Goal: Find specific page/section: Find specific page/section

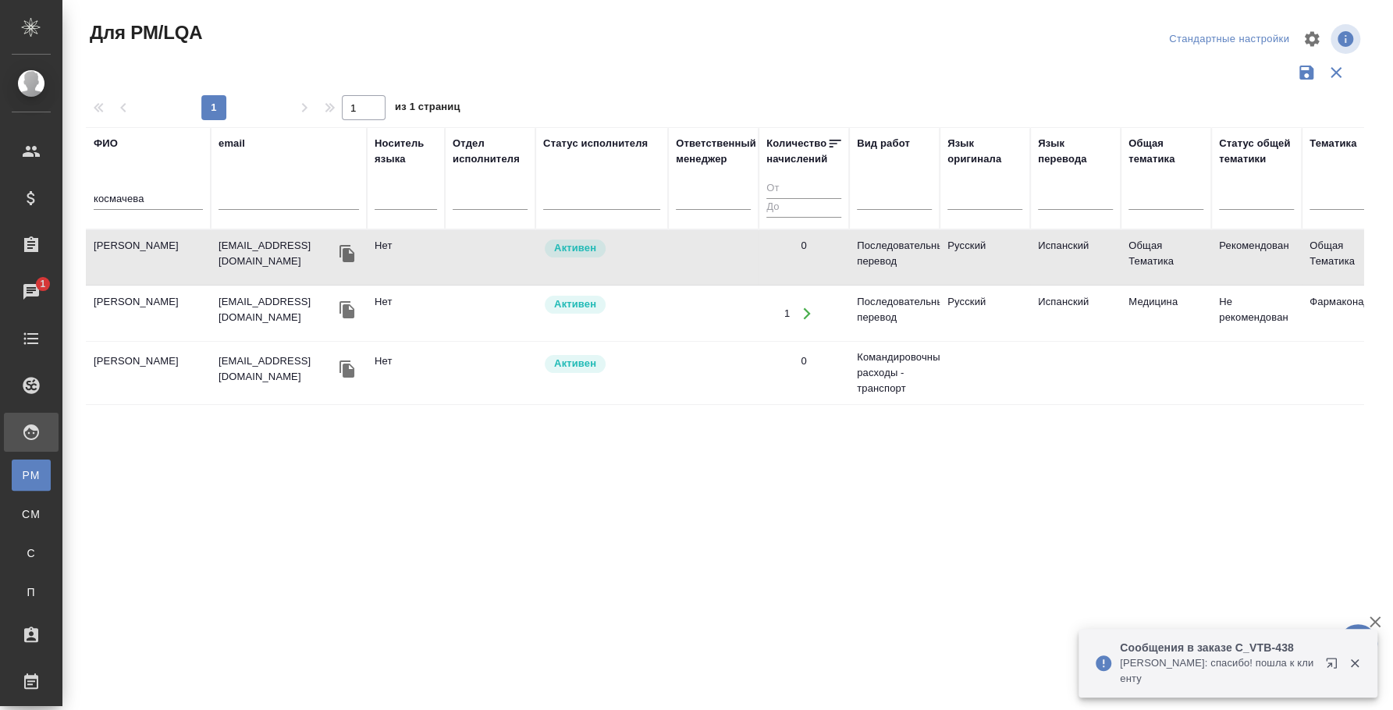
click at [95, 184] on div "космачева" at bounding box center [148, 202] width 109 height 38
click at [116, 194] on input "космачева" at bounding box center [148, 200] width 109 height 20
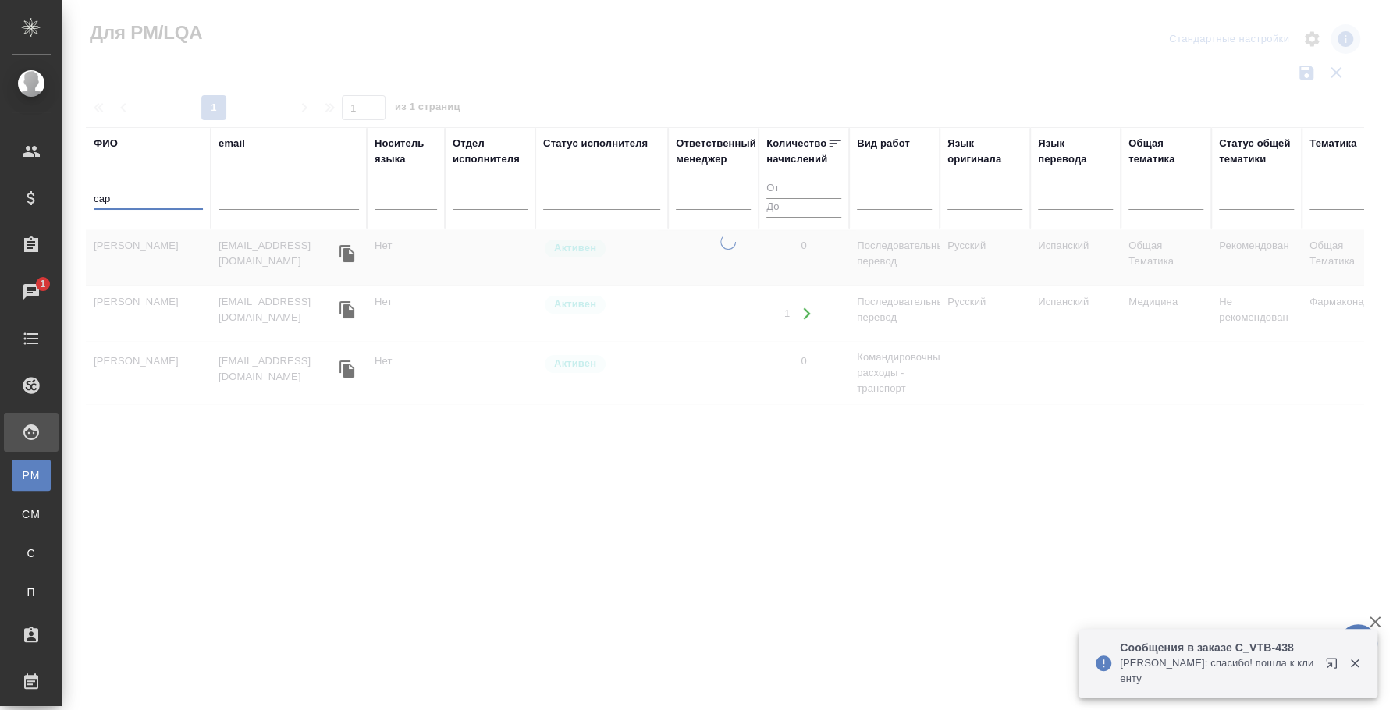
type input "[PERSON_NAME]"
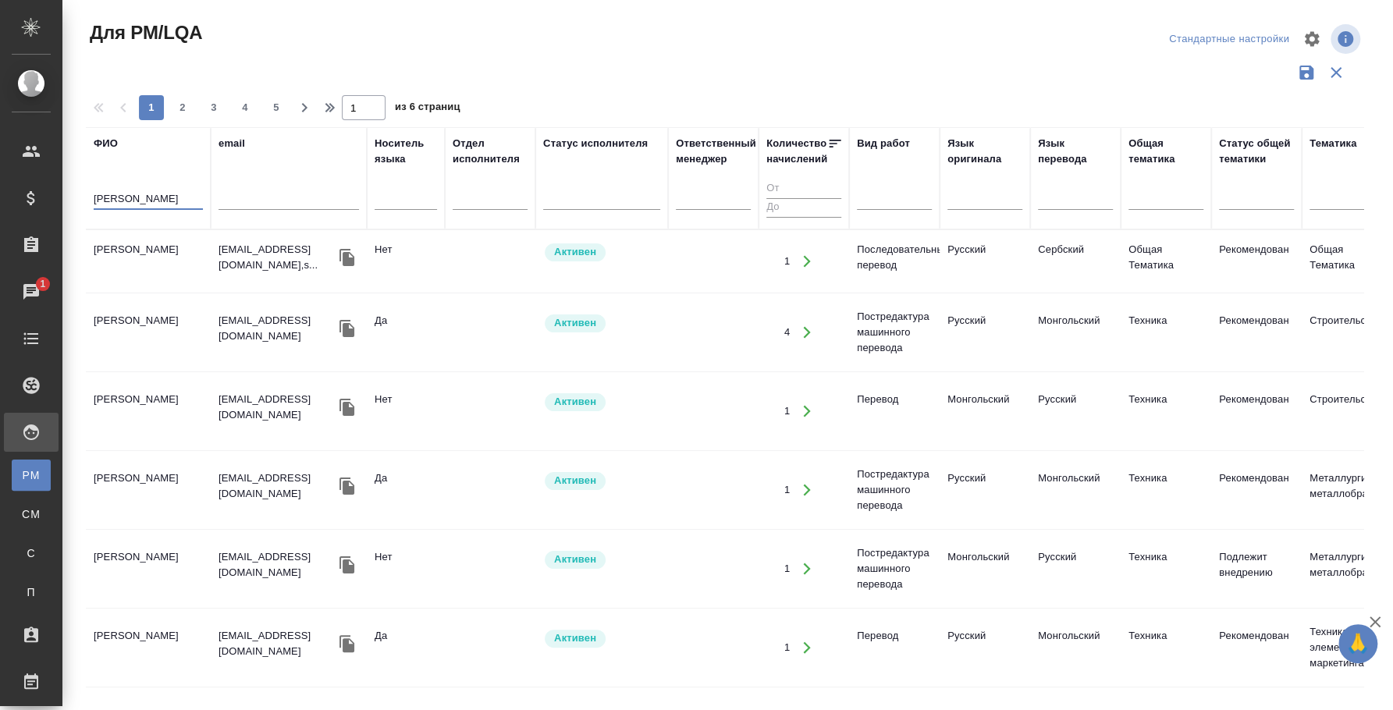
click at [155, 318] on td "[PERSON_NAME]" at bounding box center [148, 332] width 125 height 55
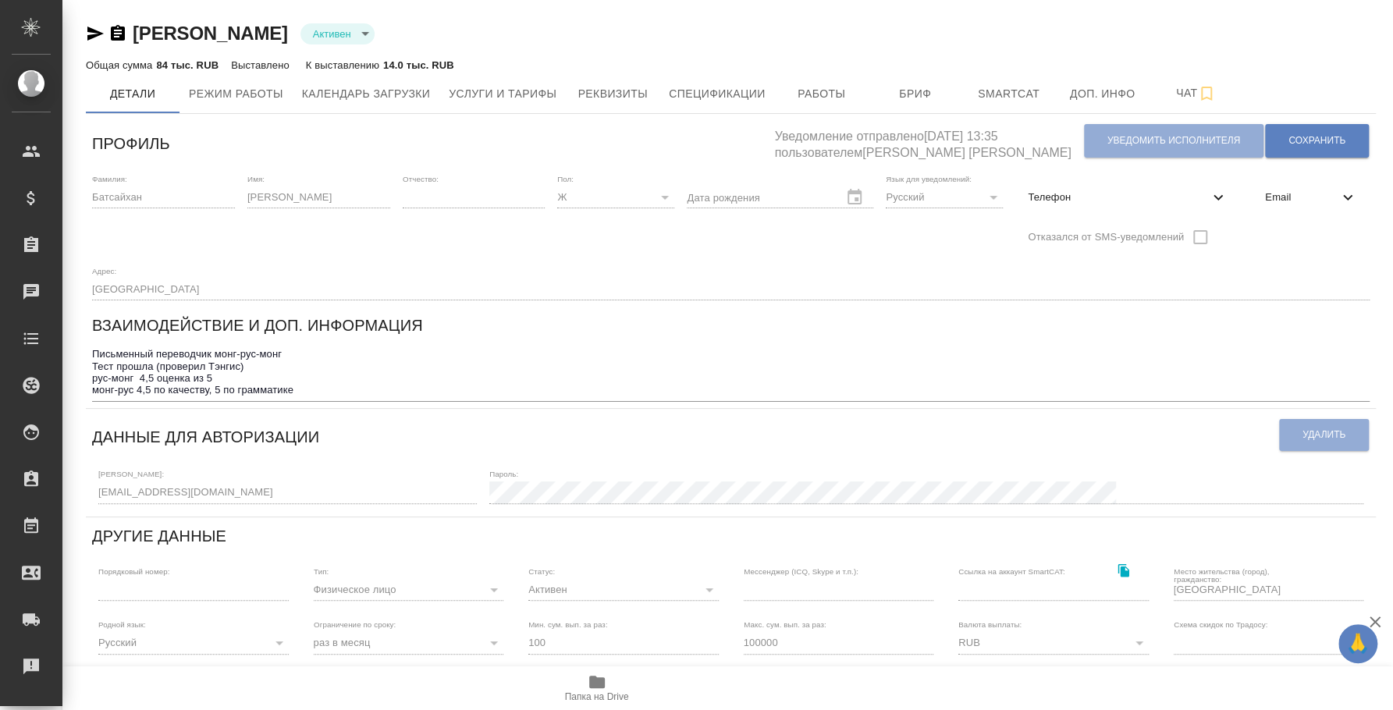
click at [594, 683] on icon "button" at bounding box center [597, 682] width 16 height 12
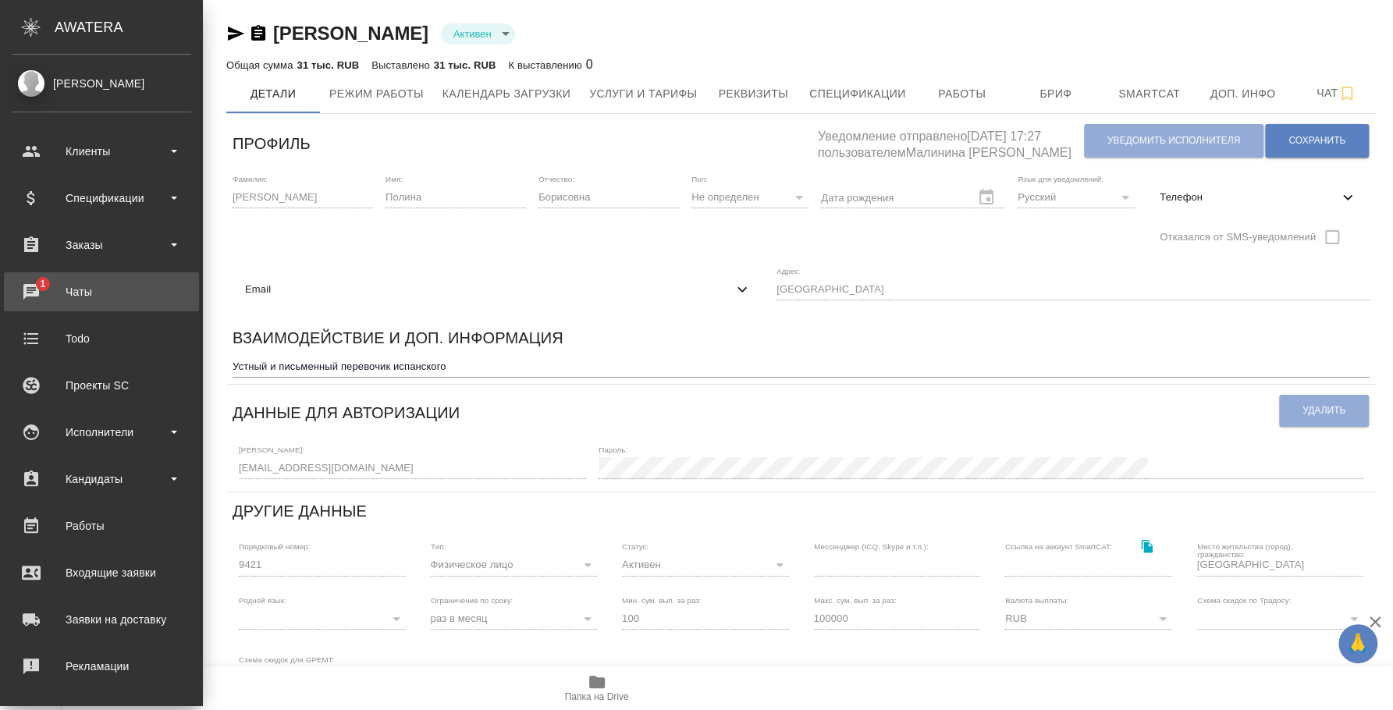
click at [98, 307] on link "1 Чаты" at bounding box center [101, 291] width 195 height 39
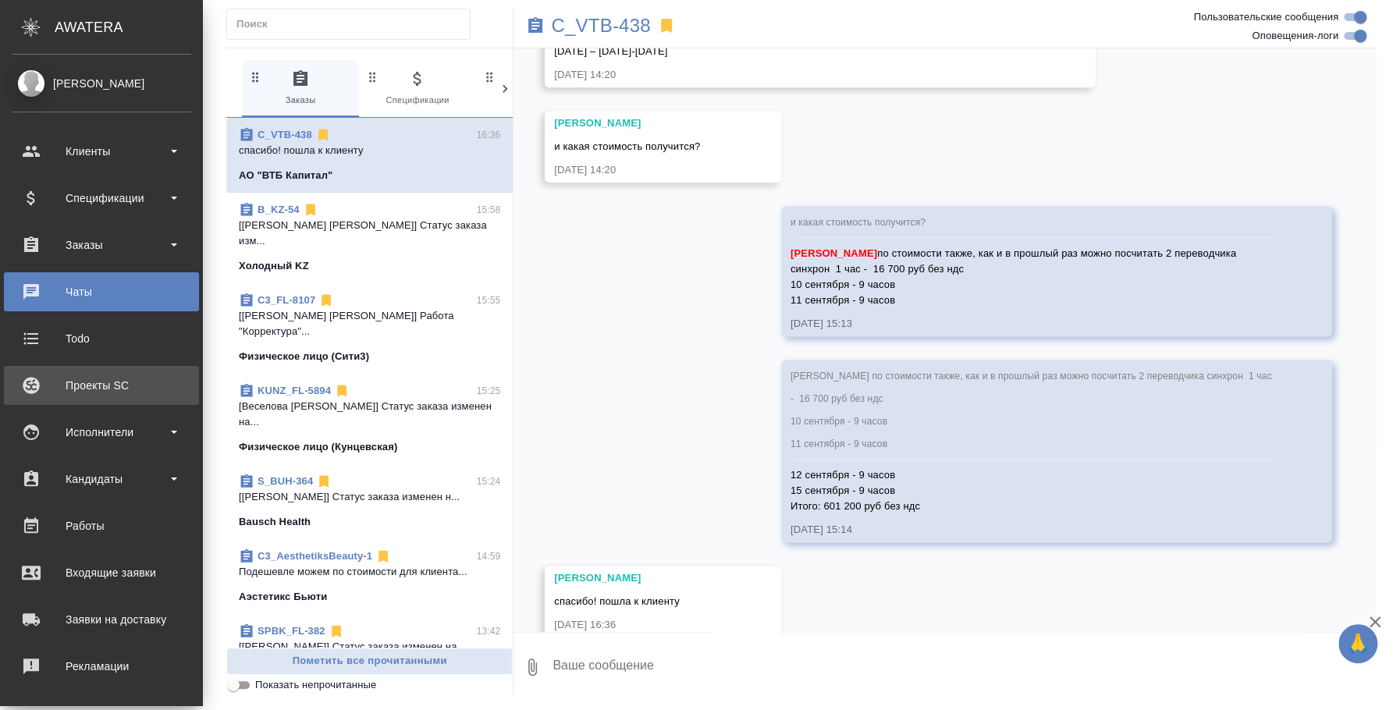
scroll to position [1214, 0]
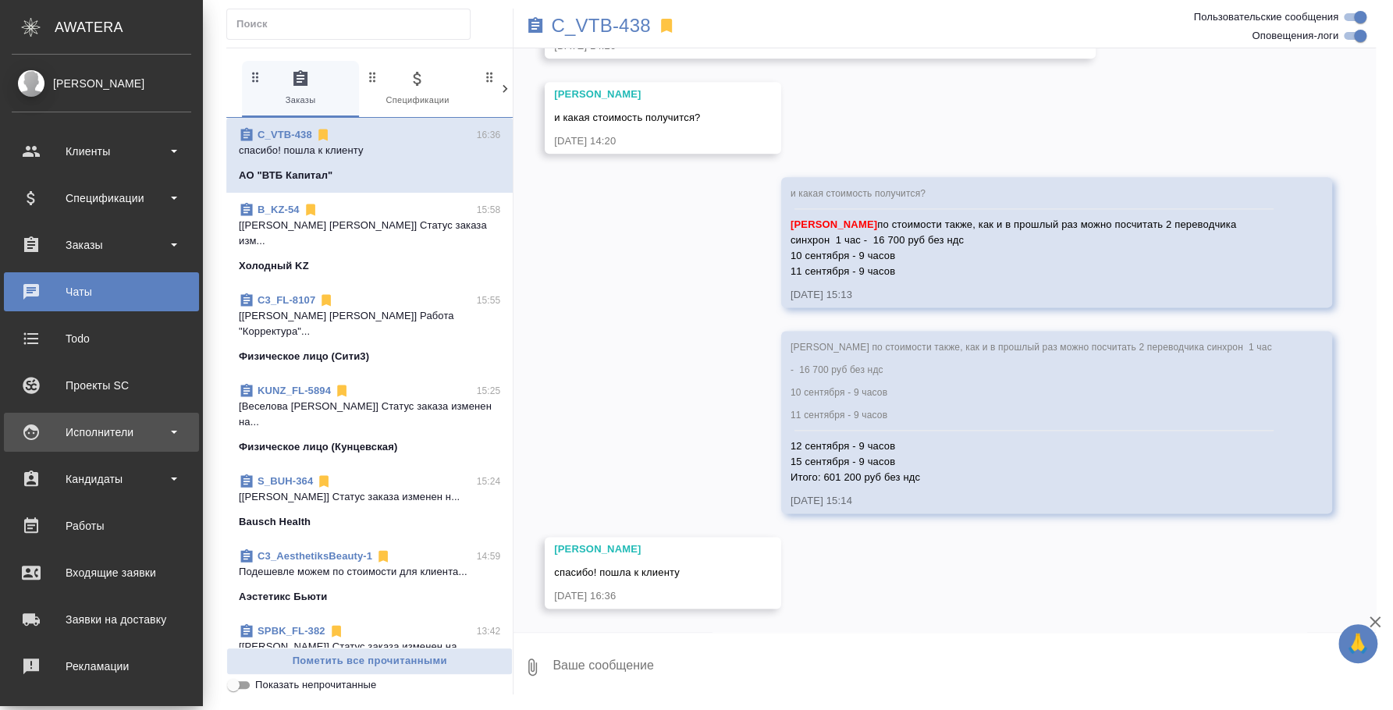
click at [92, 431] on div "Исполнители" at bounding box center [102, 432] width 180 height 23
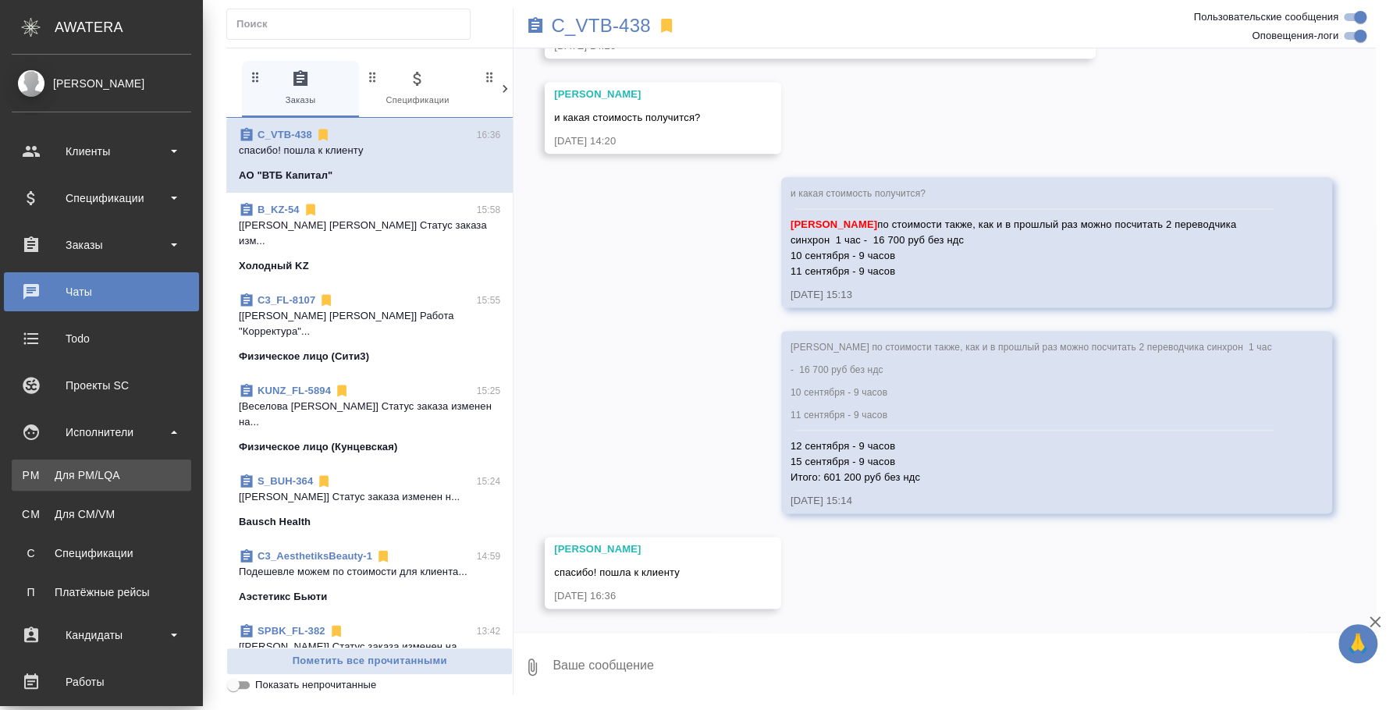
click at [95, 482] on div "Для PM/LQA" at bounding box center [102, 475] width 164 height 16
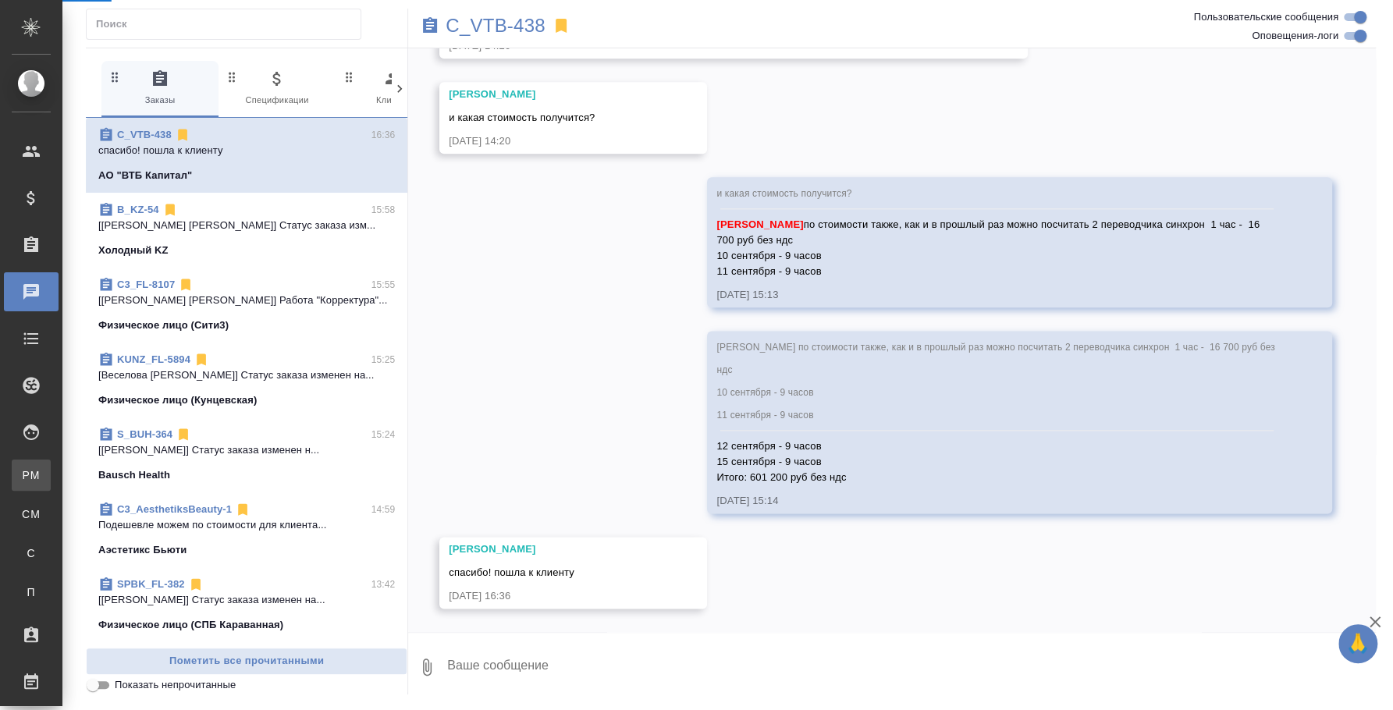
scroll to position [1182, 0]
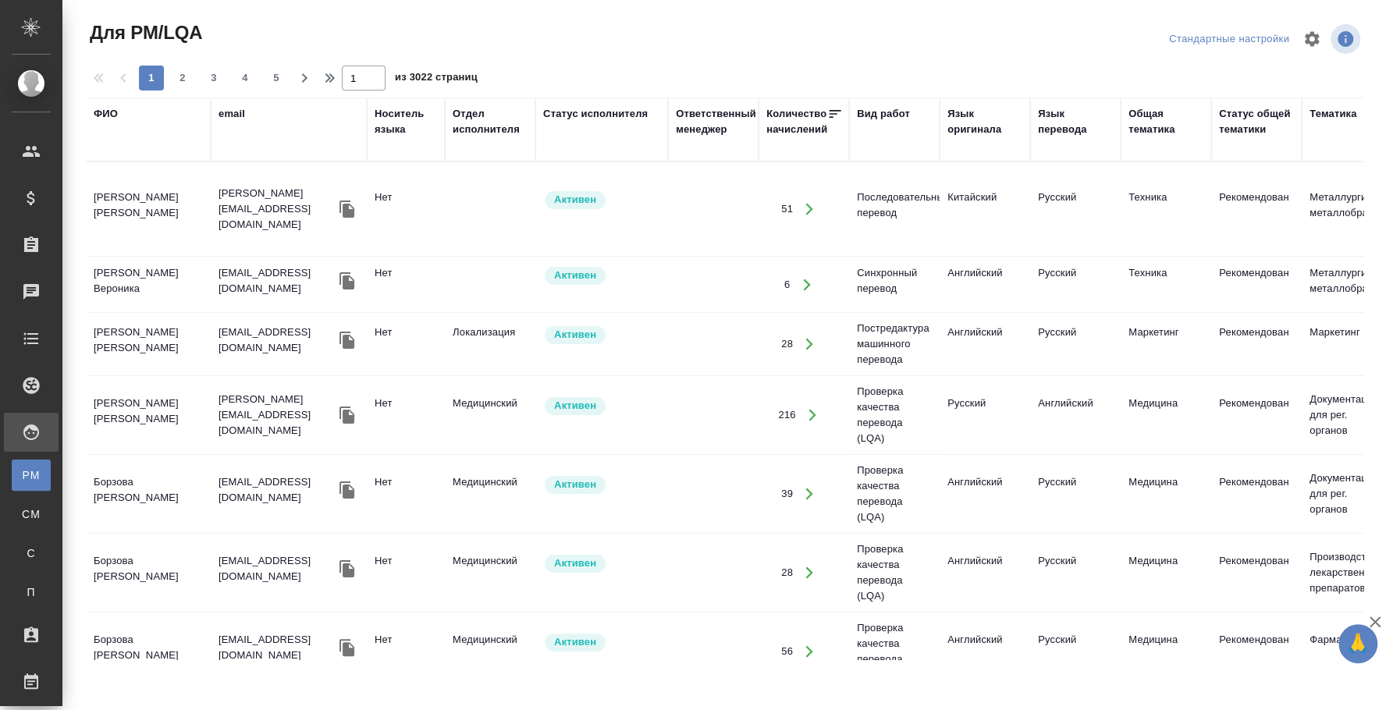
click at [960, 126] on div "Язык оригинала" at bounding box center [984, 121] width 75 height 31
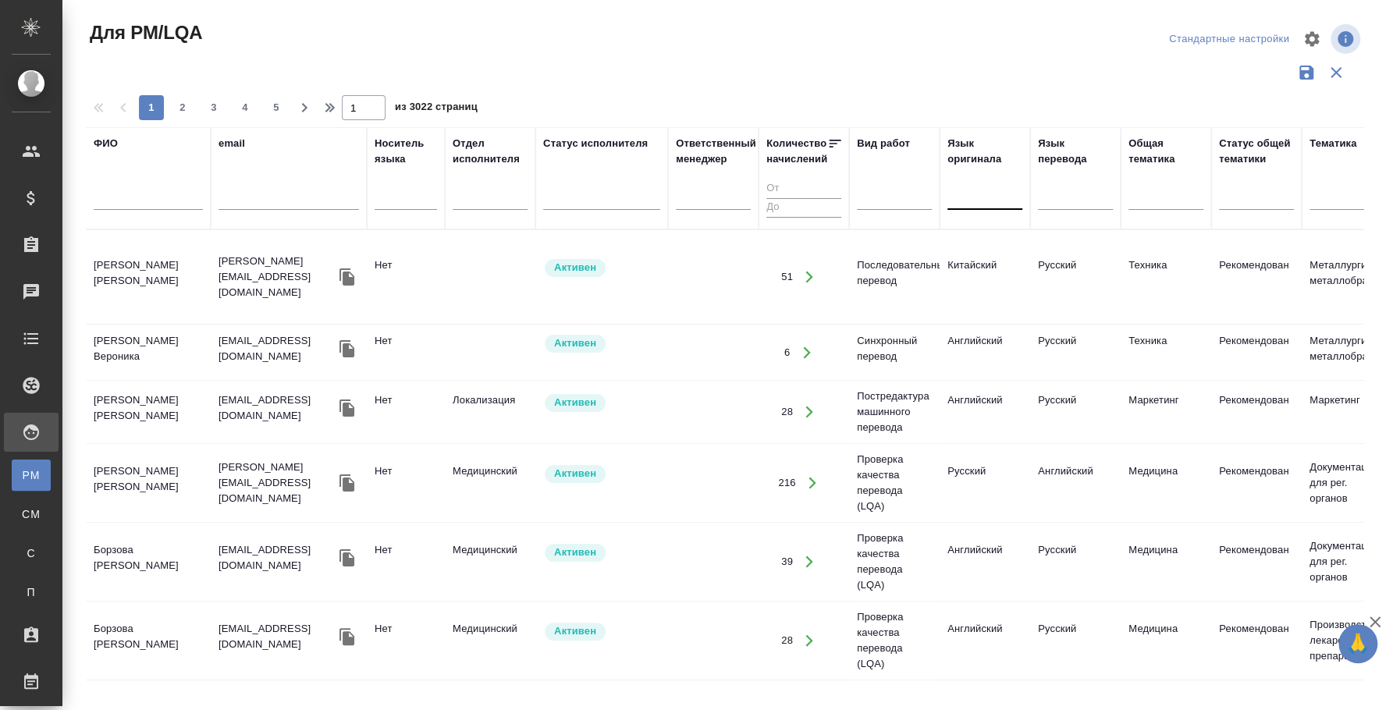
click at [974, 181] on div at bounding box center [984, 195] width 75 height 30
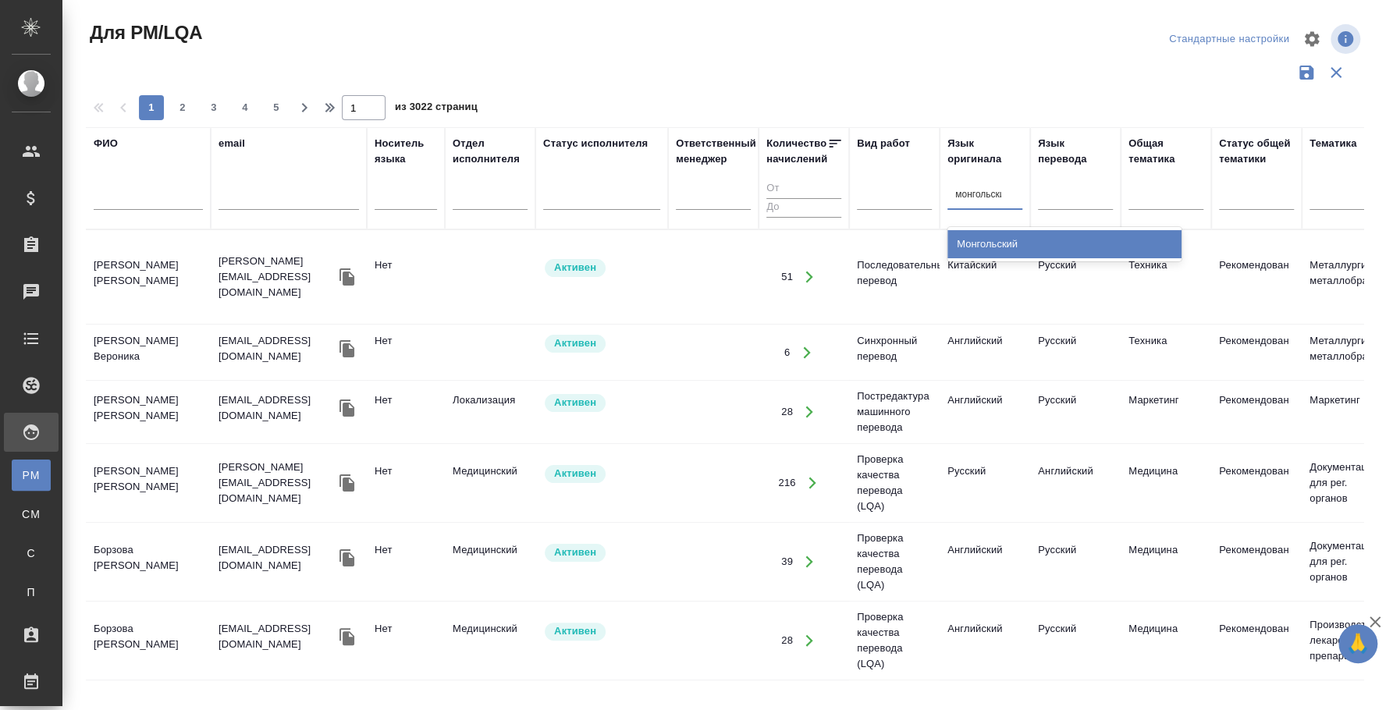
type input "монгольский"
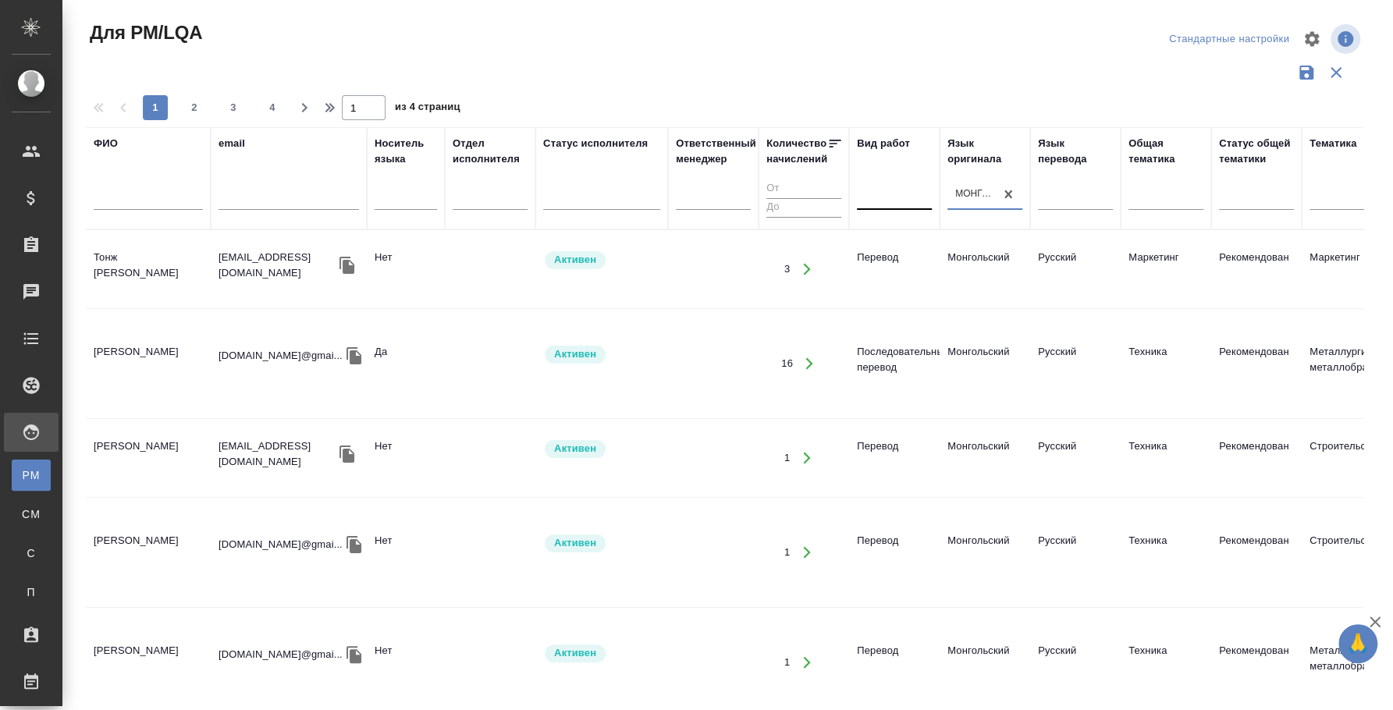
click at [880, 201] on div at bounding box center [894, 194] width 75 height 23
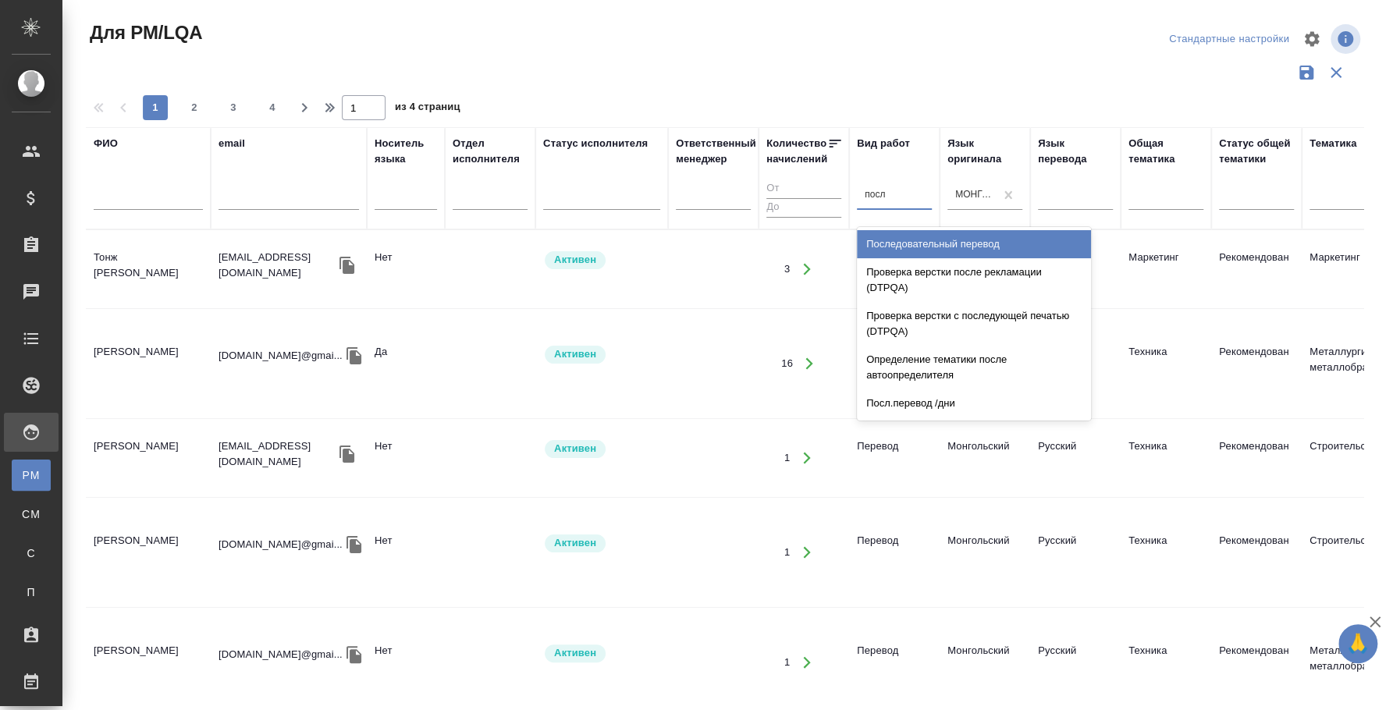
type input "после"
click at [924, 239] on div "Последовательный перевод" at bounding box center [974, 244] width 234 height 28
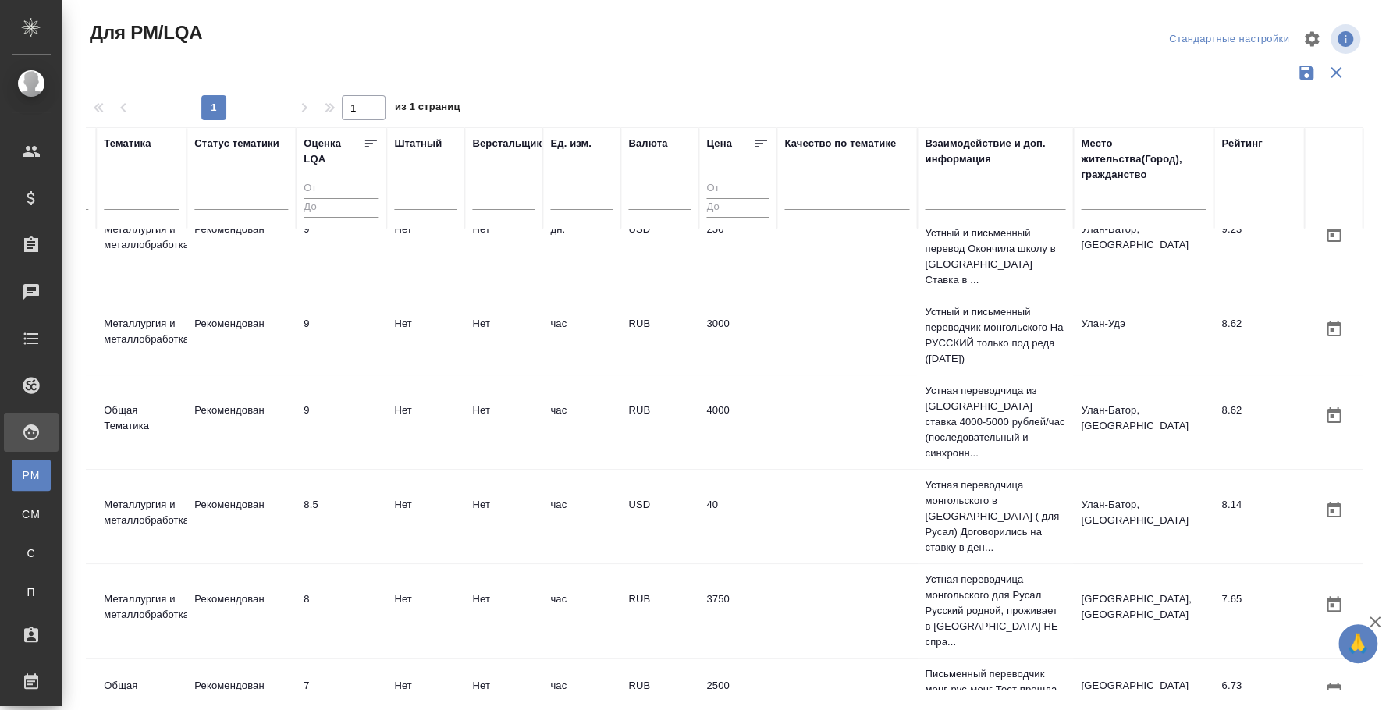
scroll to position [44, 0]
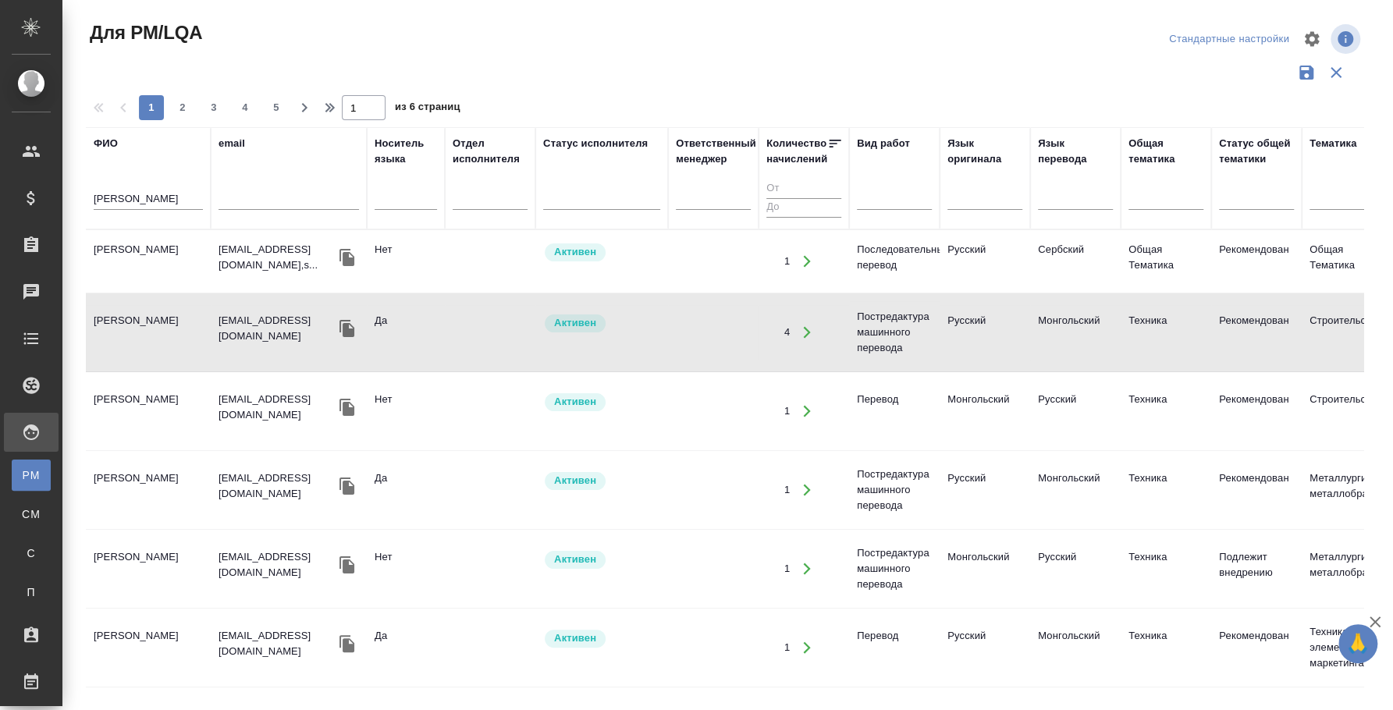
click at [159, 307] on td "[PERSON_NAME]" at bounding box center [148, 332] width 125 height 55
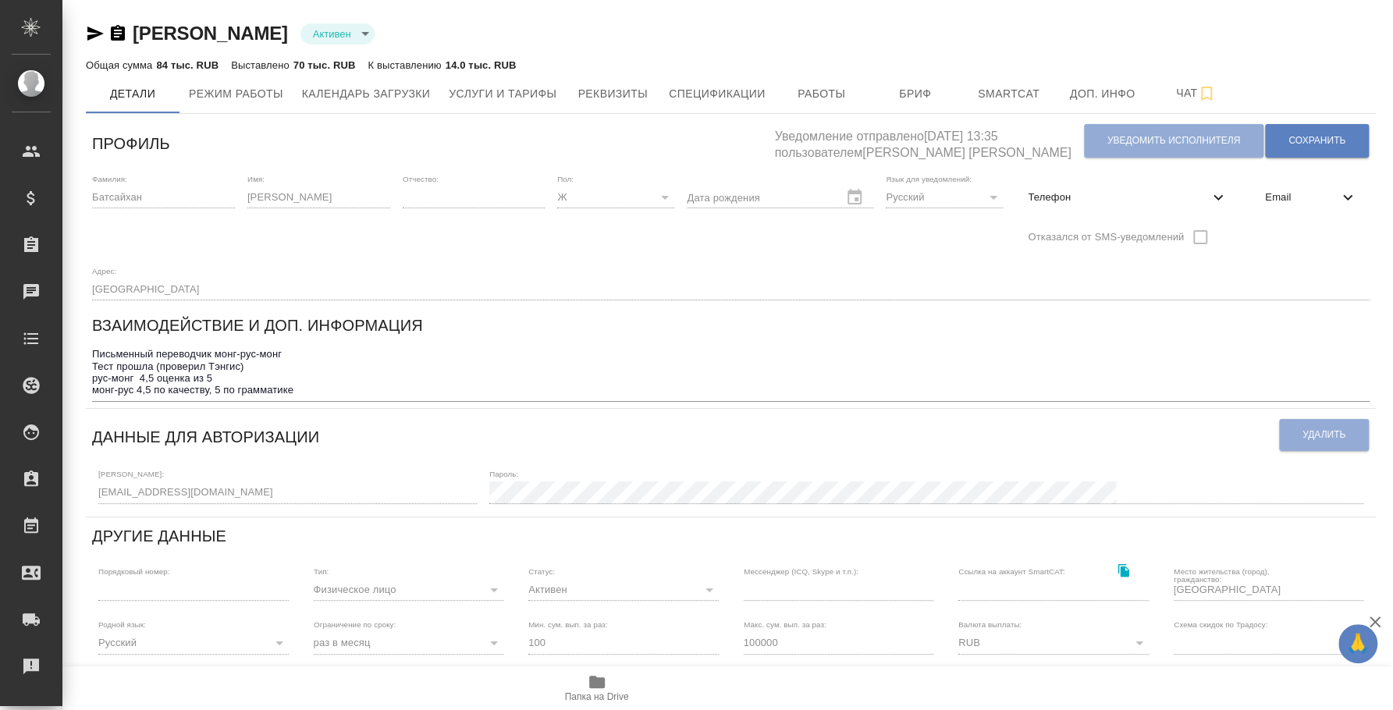
click at [94, 32] on icon "button" at bounding box center [95, 34] width 16 height 14
